Goal: Information Seeking & Learning: Learn about a topic

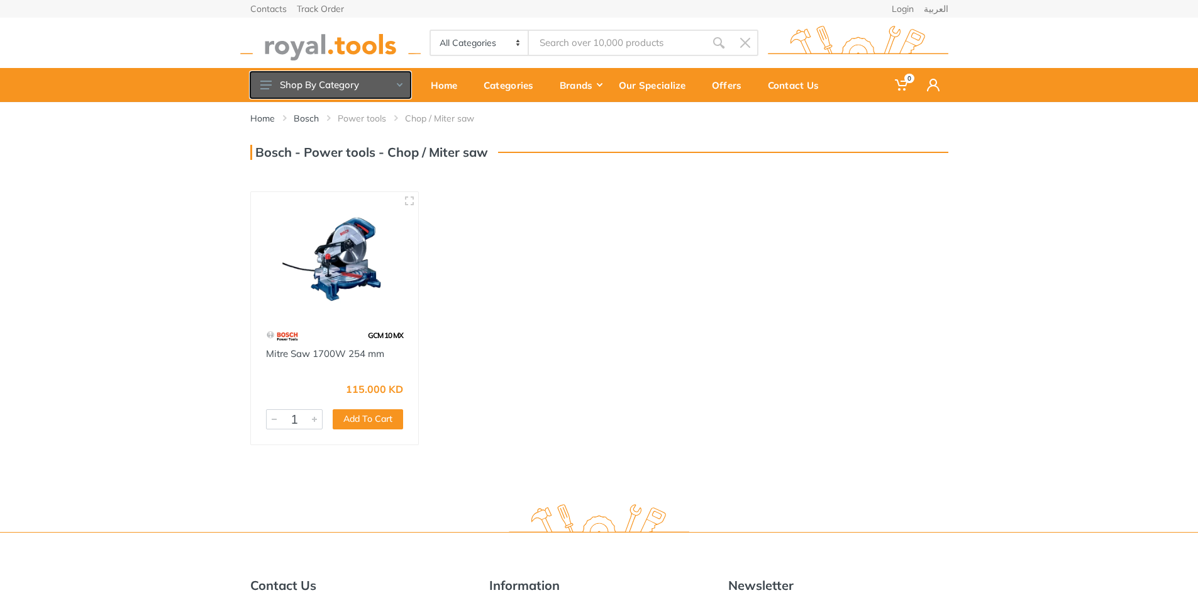
click at [403, 82] on button "Shop By Category" at bounding box center [330, 85] width 160 height 26
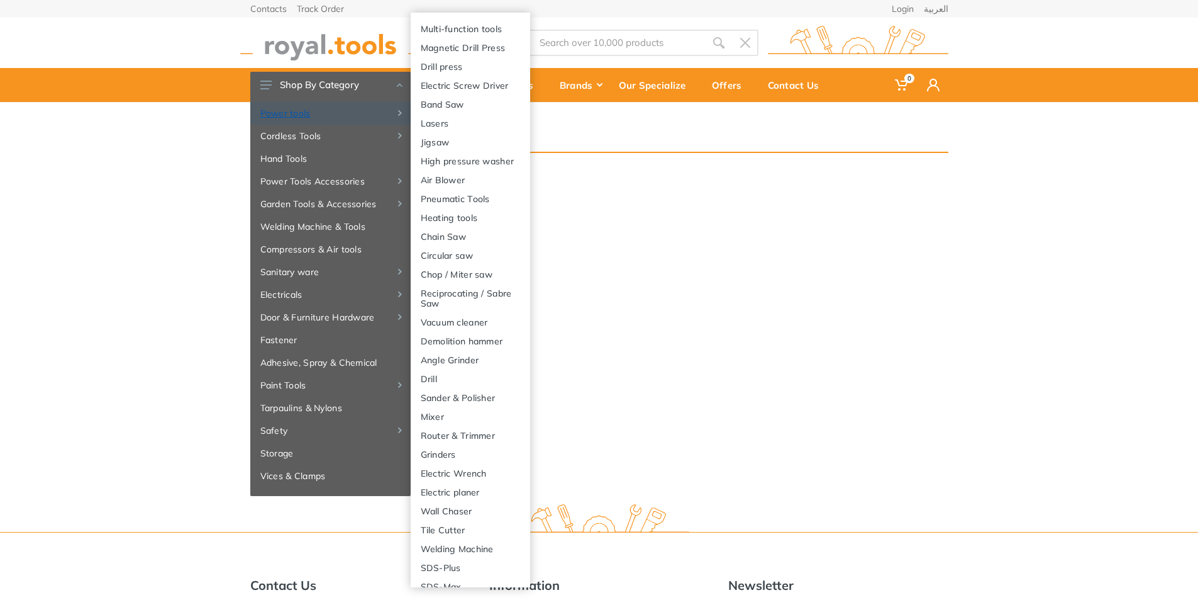
click at [291, 106] on link "Power tools" at bounding box center [330, 113] width 160 height 23
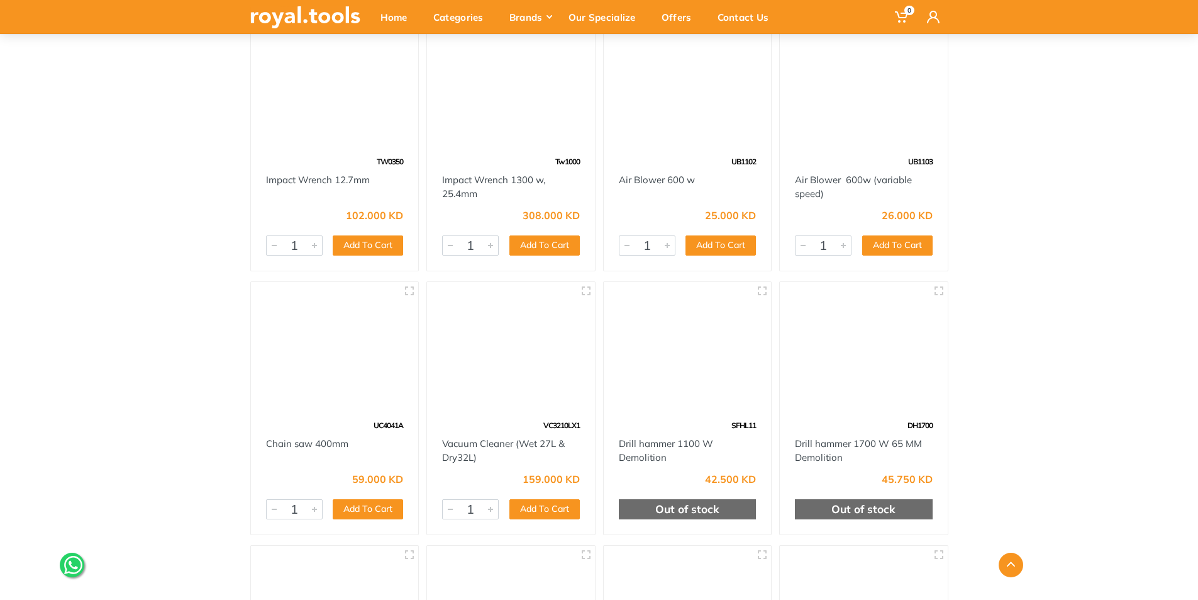
scroll to position [11701, 0]
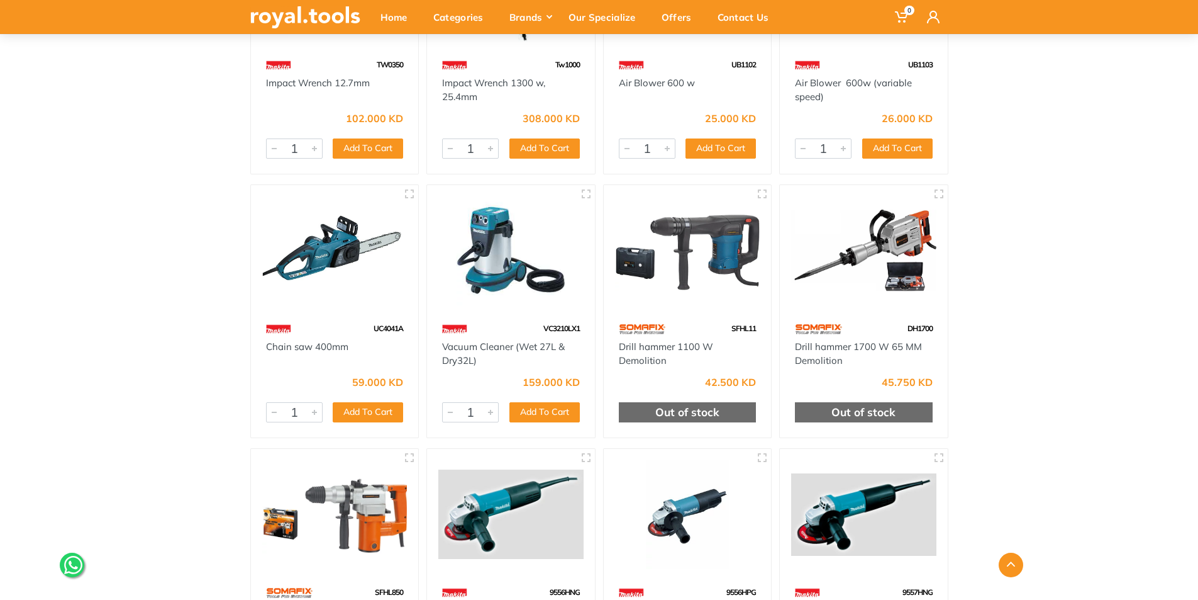
drag, startPoint x: 276, startPoint y: 459, endPoint x: 282, endPoint y: 454, distance: 7.7
drag, startPoint x: 282, startPoint y: 454, endPoint x: 175, endPoint y: 250, distance: 231.0
click at [331, 288] on img at bounding box center [334, 250] width 145 height 109
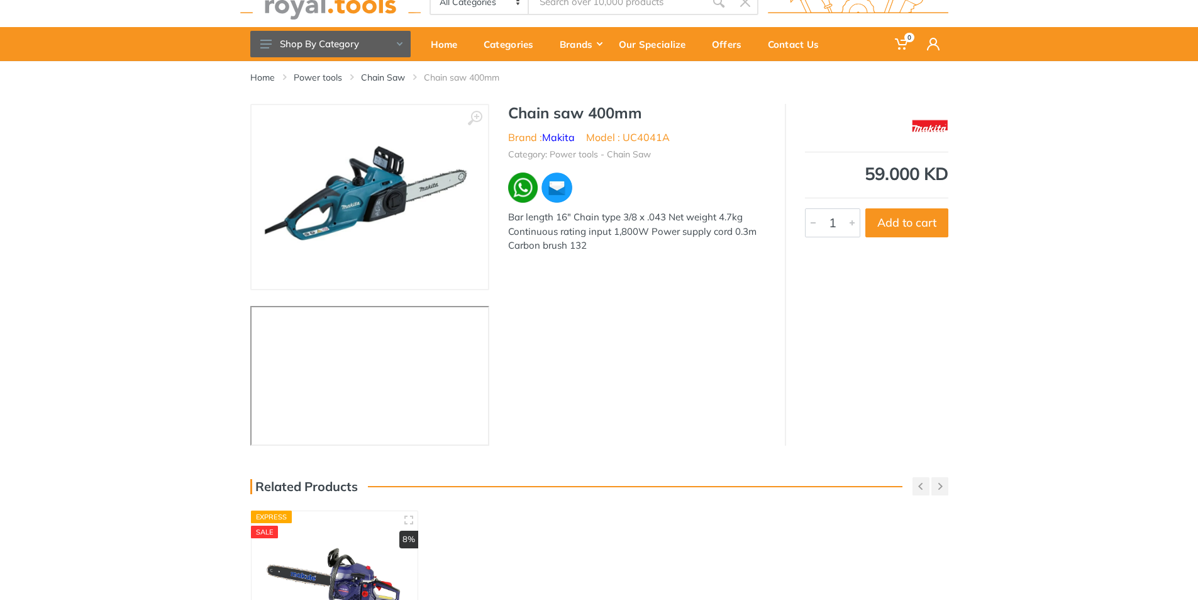
scroll to position [63, 0]
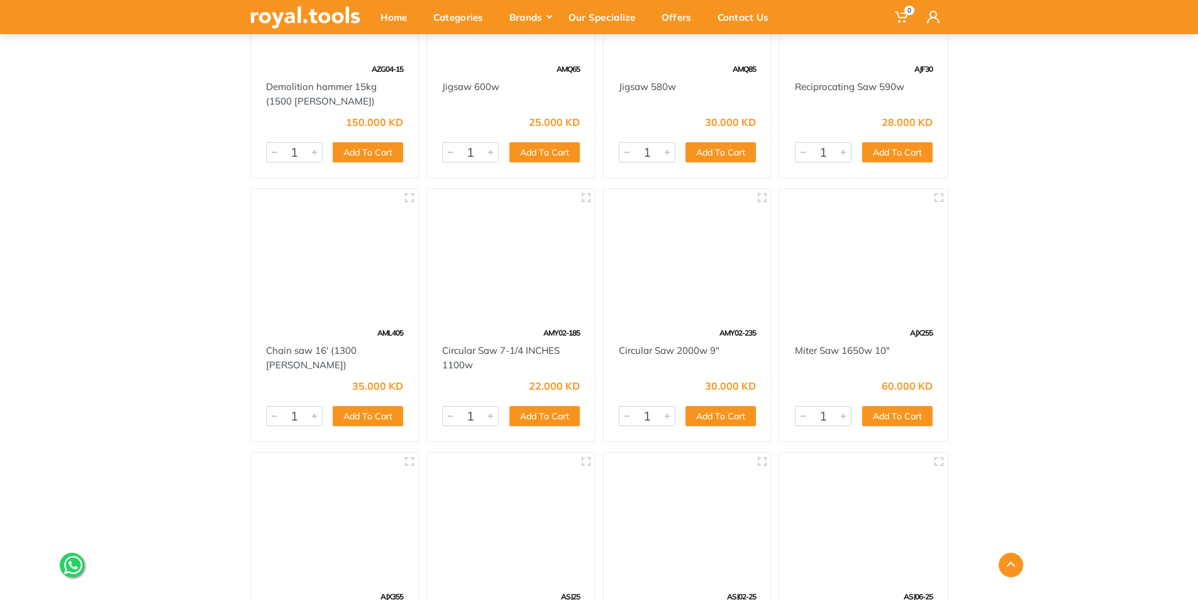
scroll to position [4592, 0]
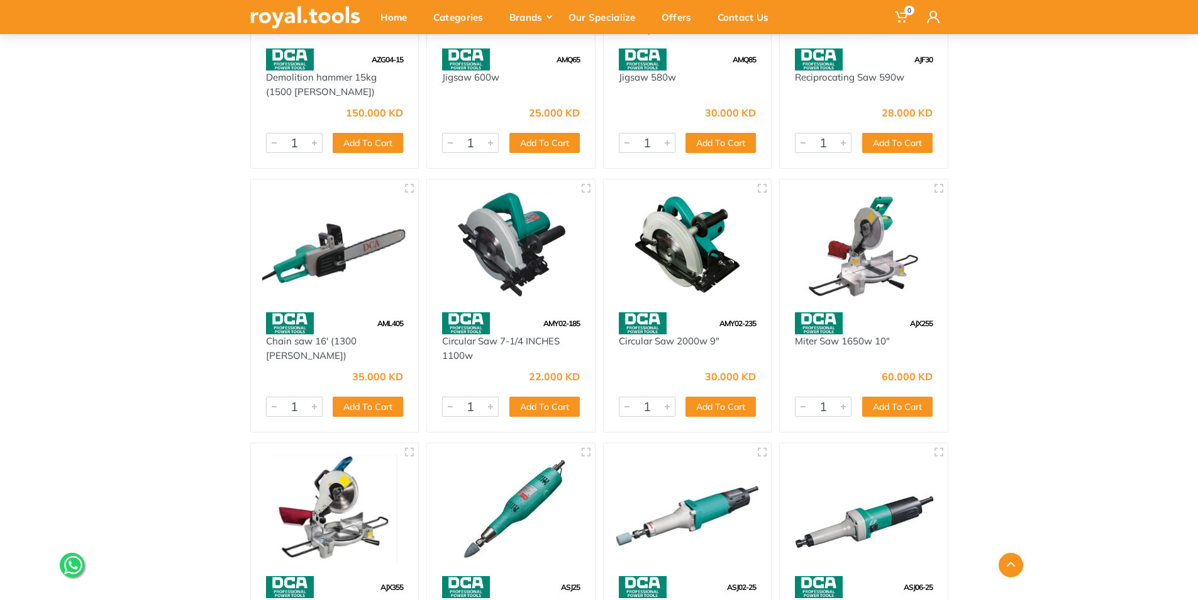
drag, startPoint x: 325, startPoint y: 216, endPoint x: 299, endPoint y: 208, distance: 26.7
click at [324, 216] on img at bounding box center [334, 245] width 145 height 109
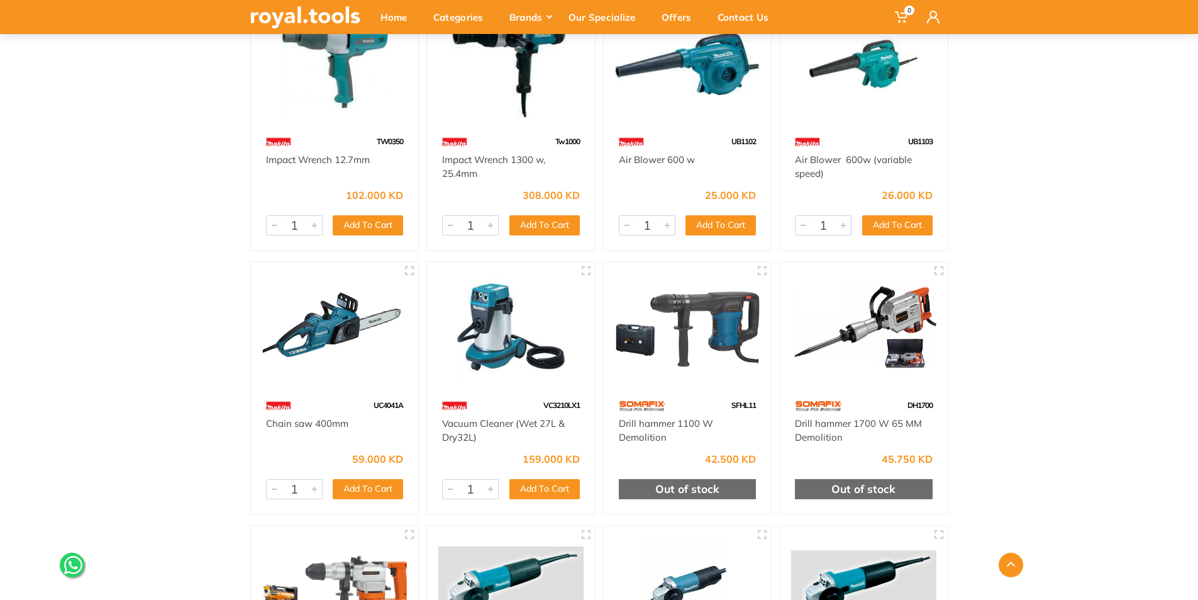
scroll to position [11669, 0]
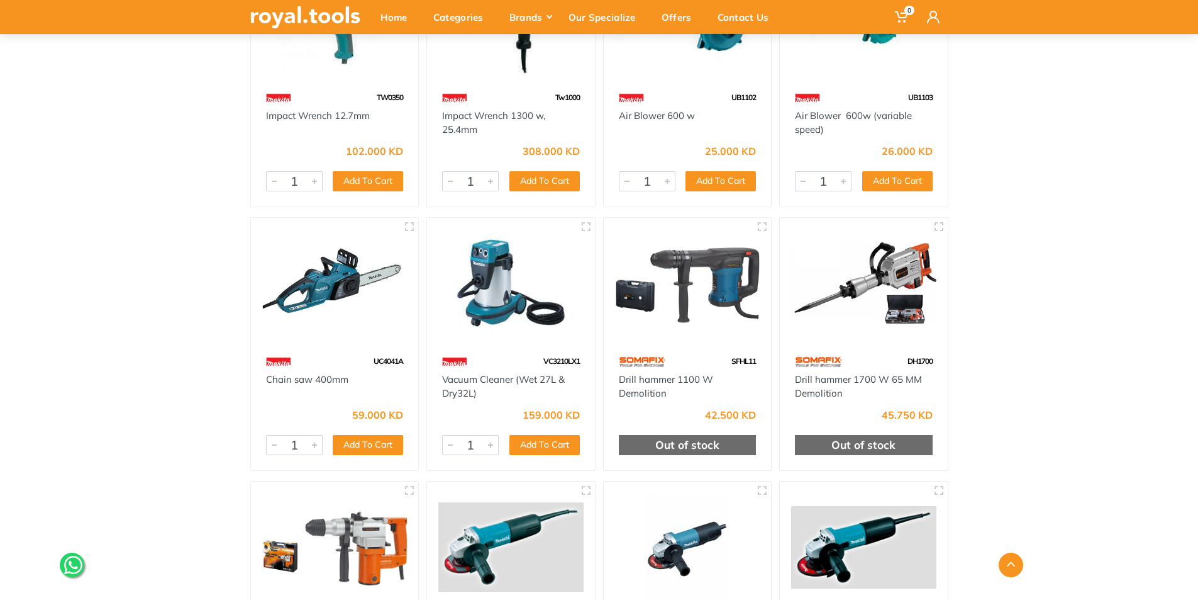
click at [339, 296] on img at bounding box center [334, 283] width 145 height 109
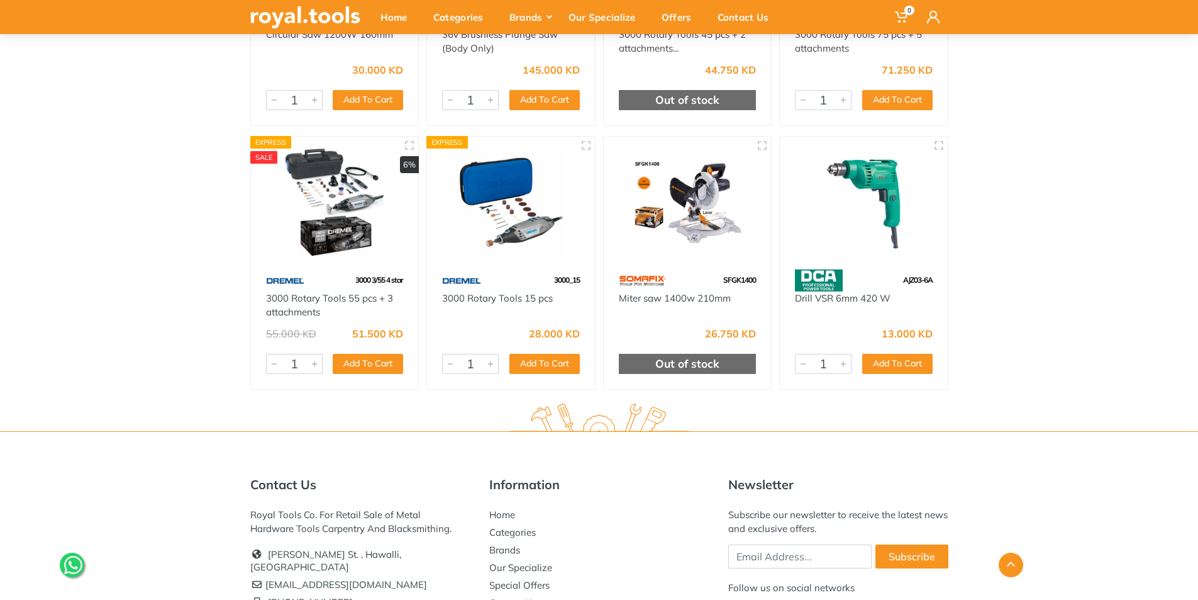
scroll to position [37426, 0]
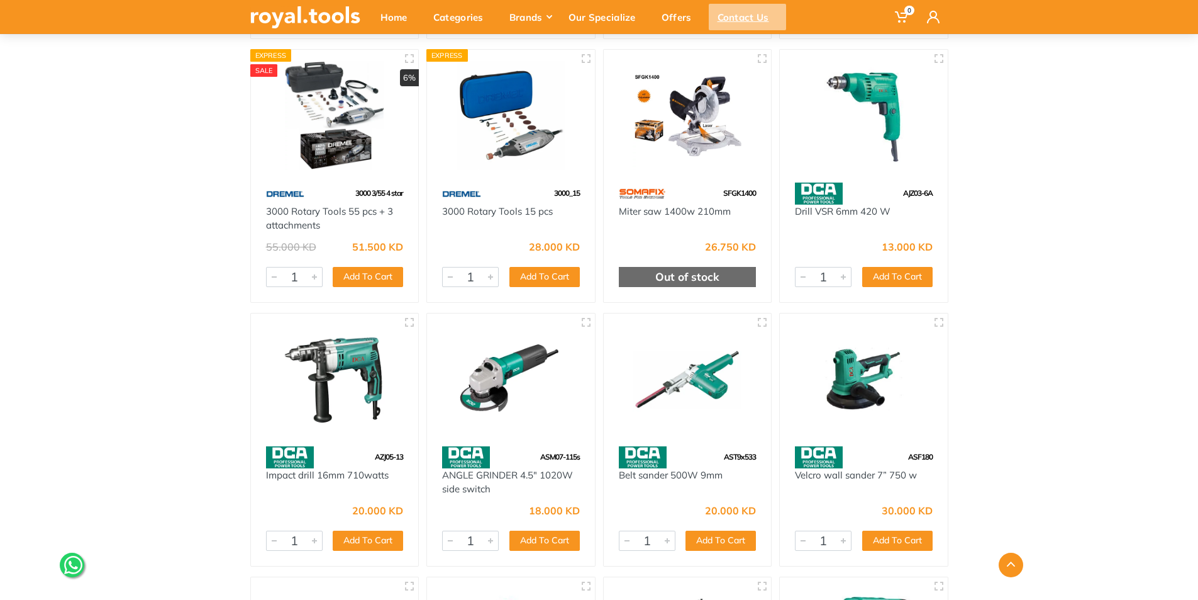
click at [742, 14] on div "Contact Us" at bounding box center [747, 17] width 77 height 26
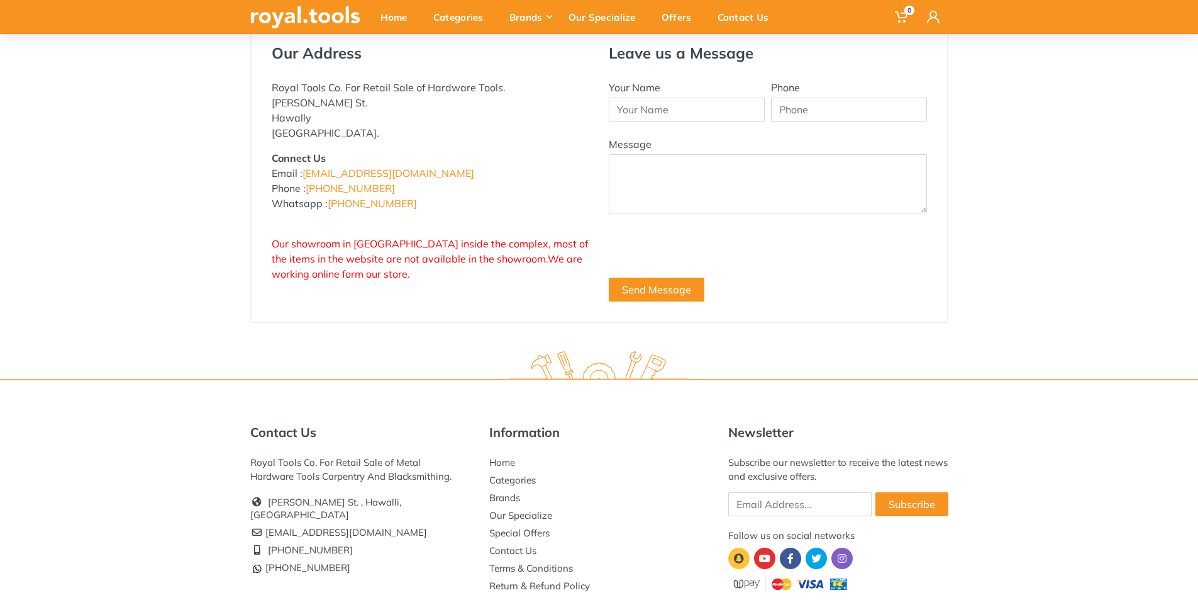
scroll to position [216, 0]
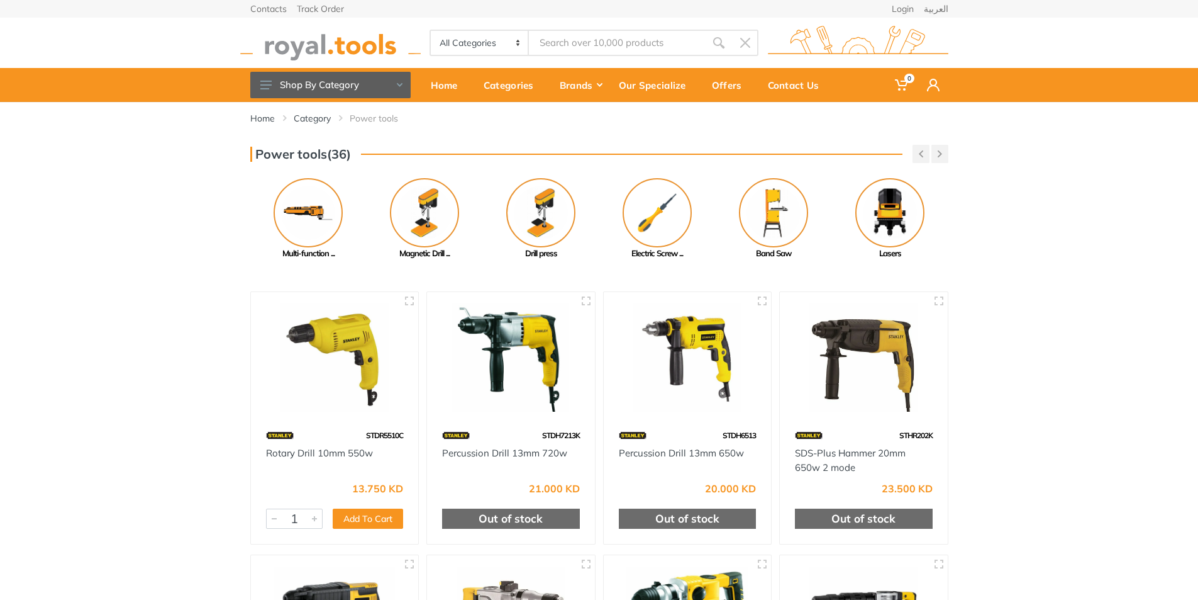
scroll to position [533, 0]
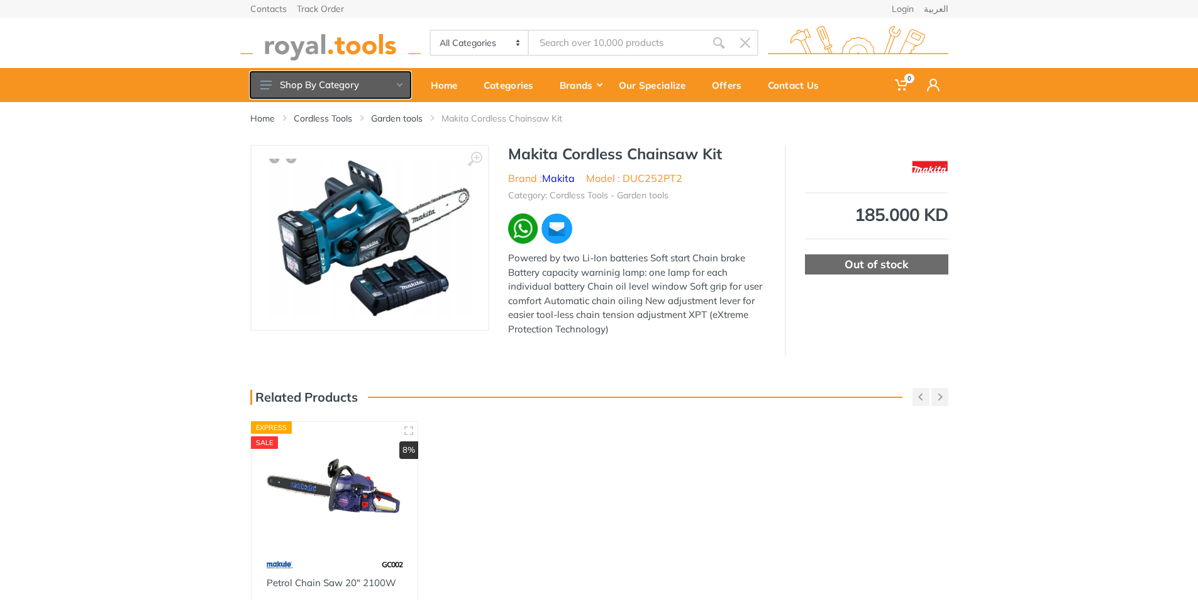
click at [393, 81] on button "Shop By Category" at bounding box center [330, 85] width 160 height 26
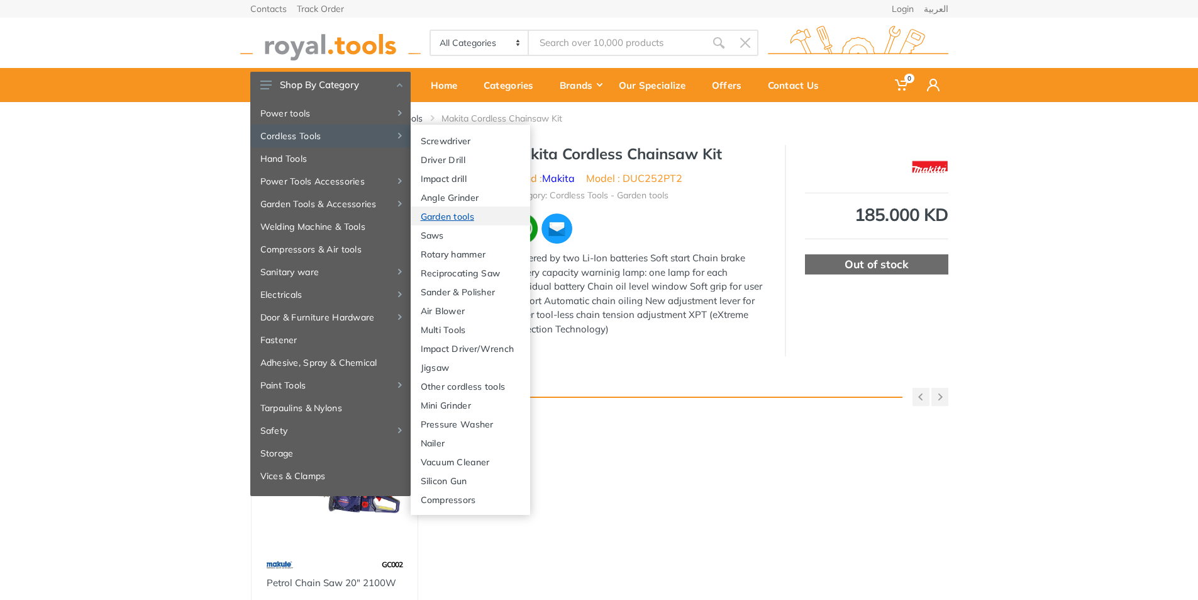
click at [453, 212] on link "Garden tools" at bounding box center [471, 215] width 120 height 19
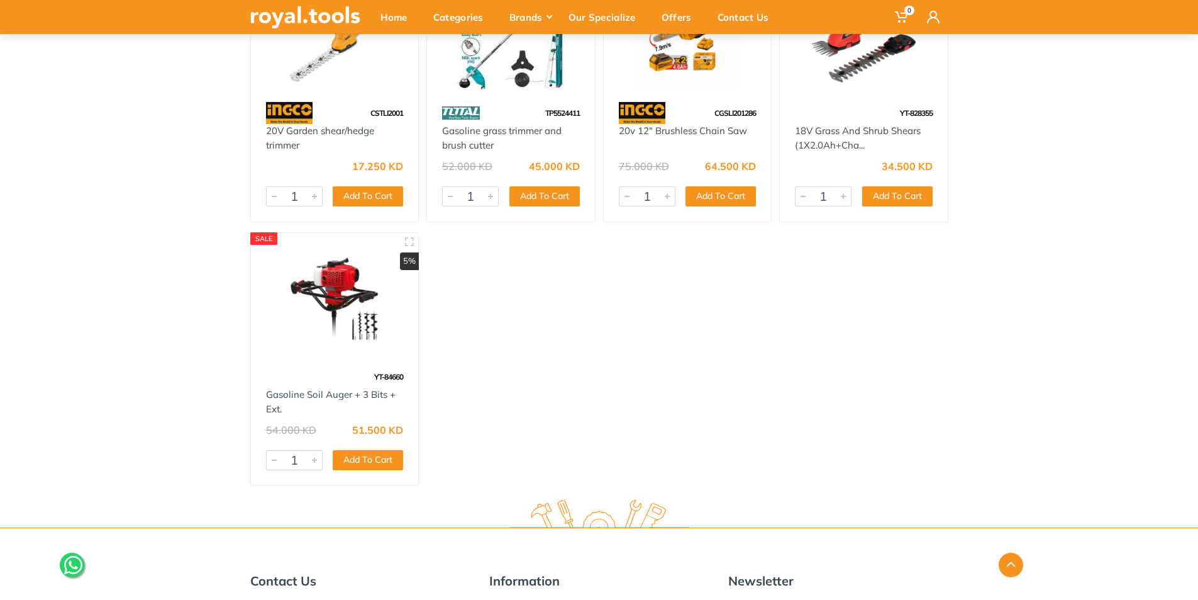
scroll to position [1824, 0]
